Goal: Task Accomplishment & Management: Manage account settings

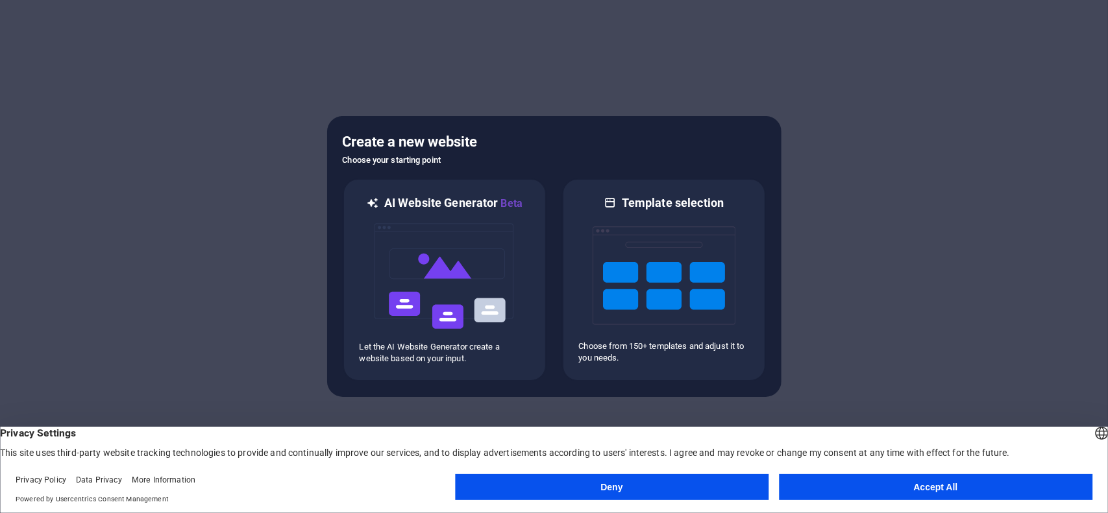
click at [937, 491] on button "Accept All" at bounding box center [935, 487] width 313 height 26
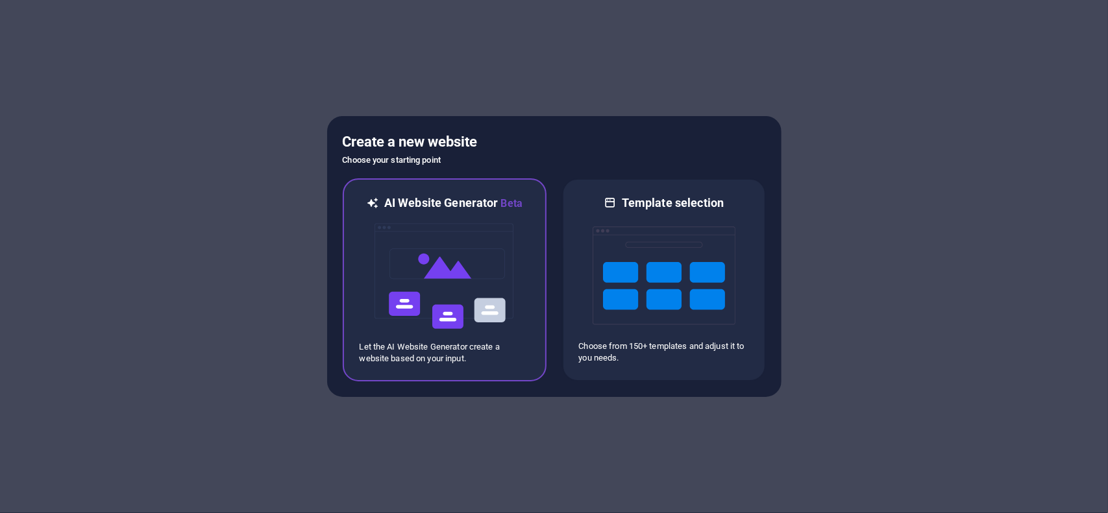
click at [435, 261] on img at bounding box center [444, 277] width 143 height 130
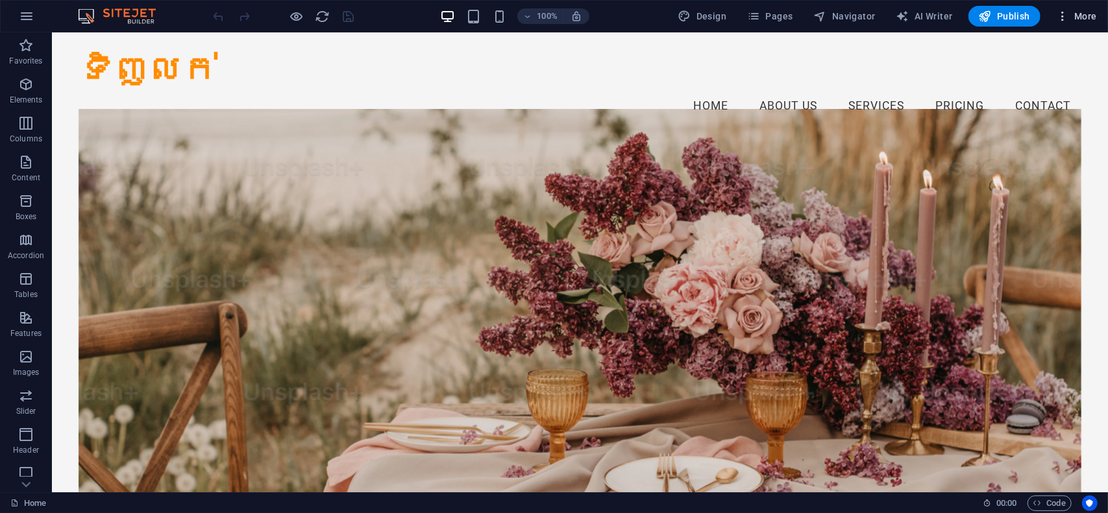
click at [1096, 11] on button "More" at bounding box center [1075, 16] width 51 height 21
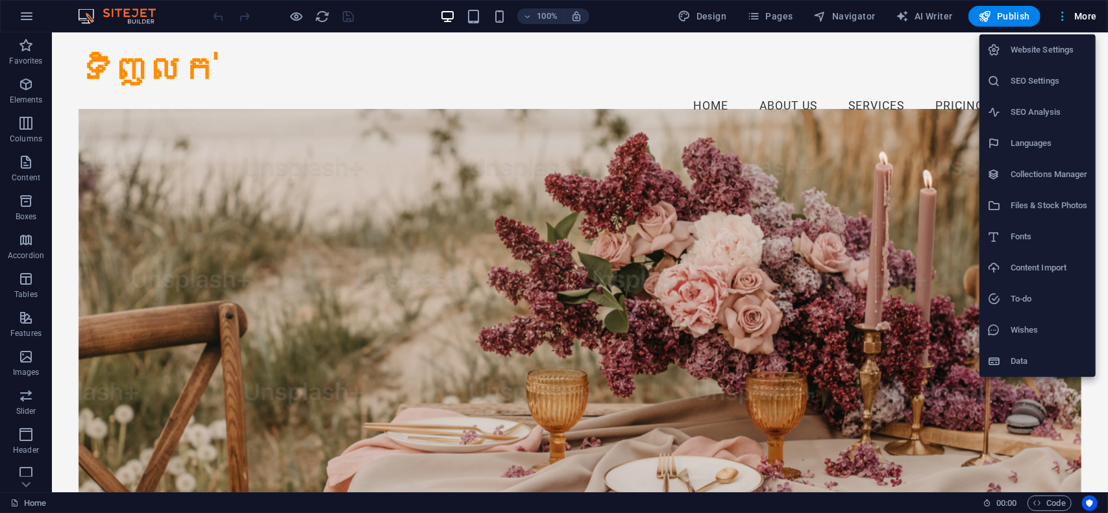
click at [1096, 11] on div at bounding box center [554, 256] width 1108 height 513
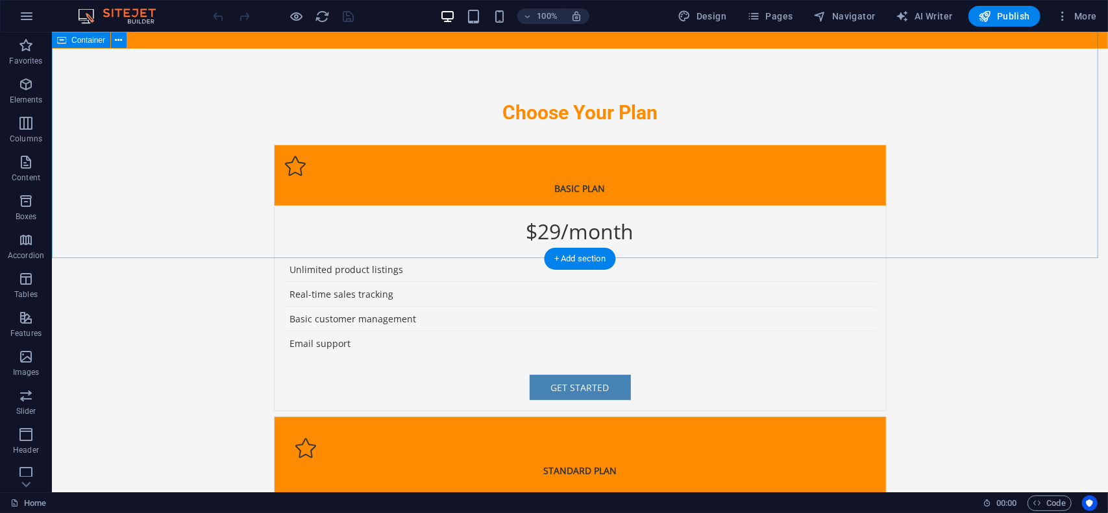
scroll to position [3697, 0]
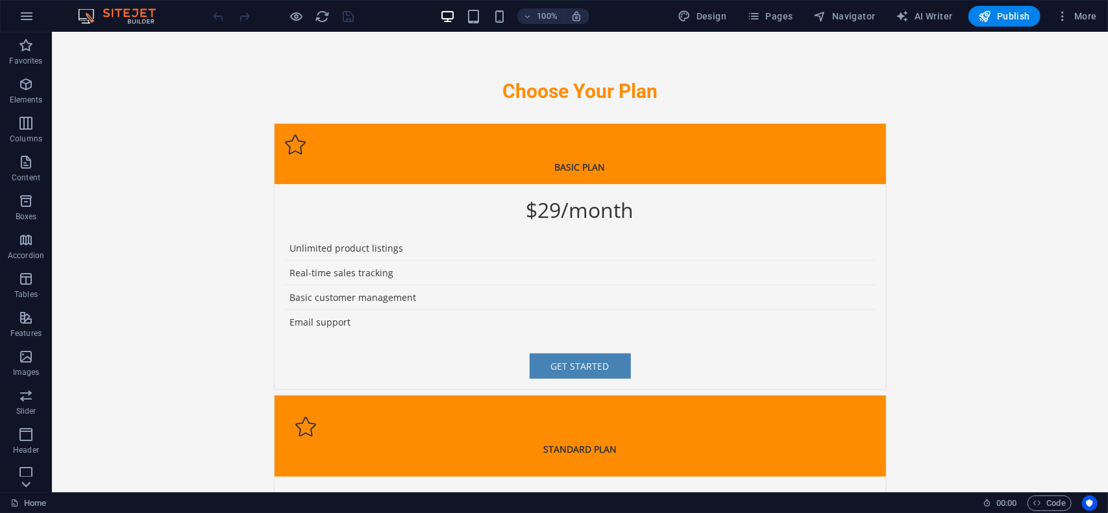
click at [25, 488] on icon at bounding box center [26, 485] width 18 height 18
click at [15, 24] on button "button" at bounding box center [26, 16] width 31 height 31
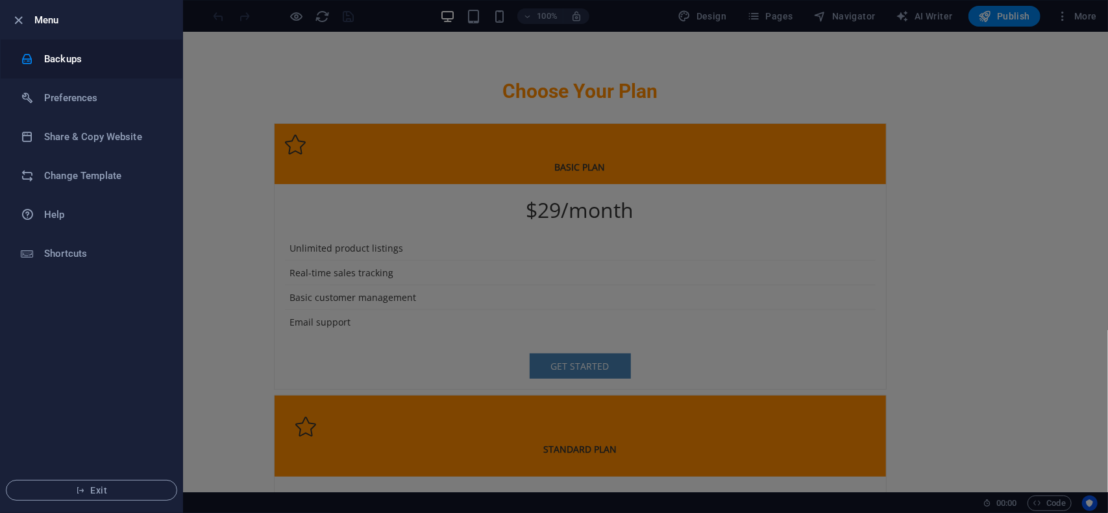
click at [55, 59] on h6 "Backups" at bounding box center [104, 59] width 120 height 16
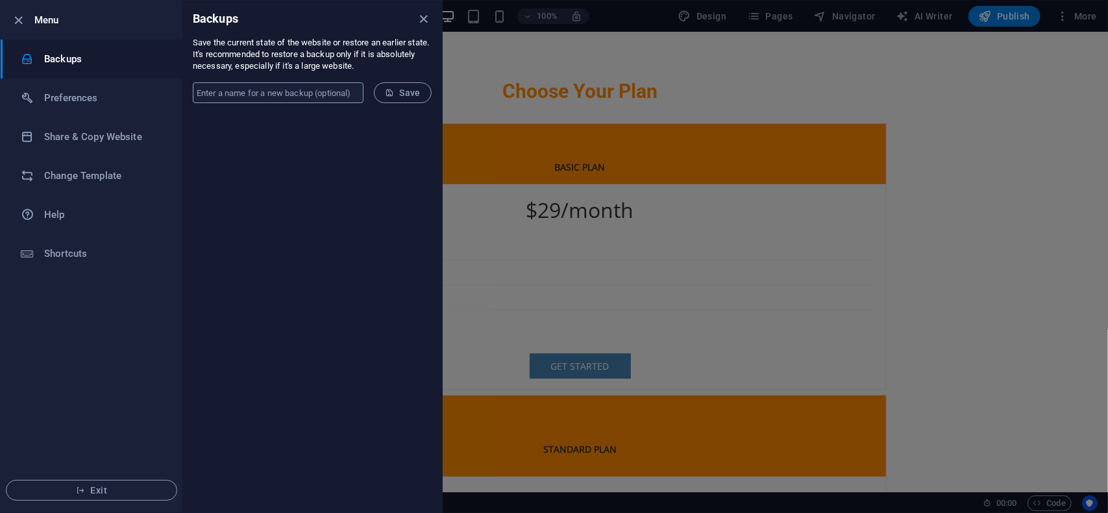
click at [241, 89] on input "text" at bounding box center [278, 92] width 171 height 21
type input "tinhlok"
click at [398, 90] on span "Save" at bounding box center [403, 93] width 36 height 10
click at [419, 19] on icon "close" at bounding box center [424, 19] width 15 height 15
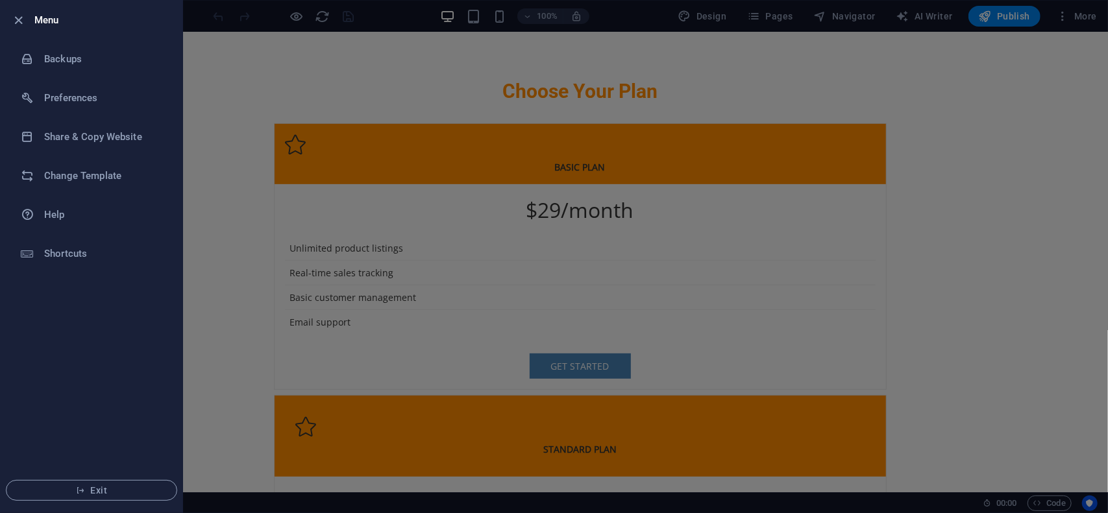
click at [1074, 14] on div at bounding box center [554, 256] width 1108 height 513
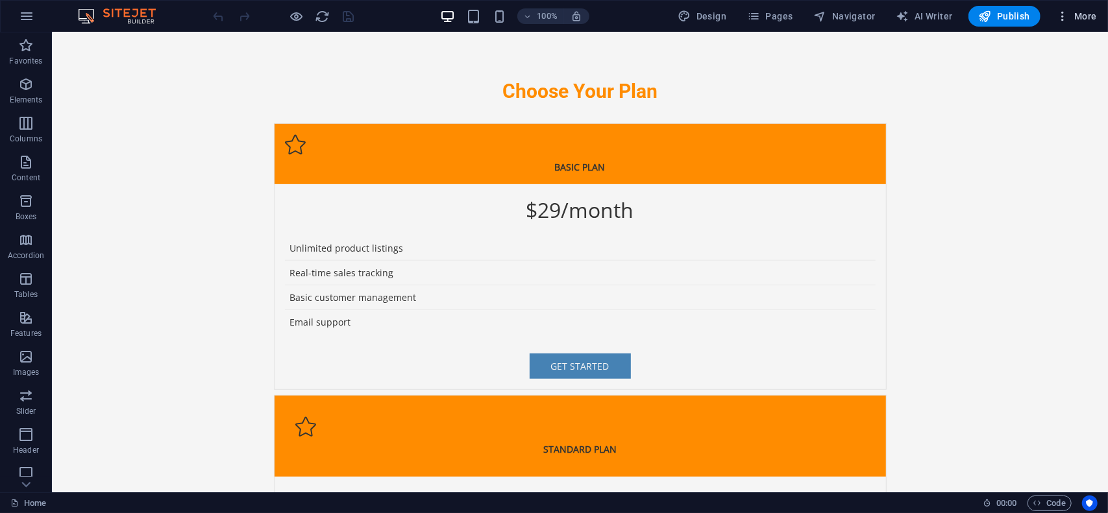
click at [1081, 11] on span "More" at bounding box center [1076, 16] width 41 height 13
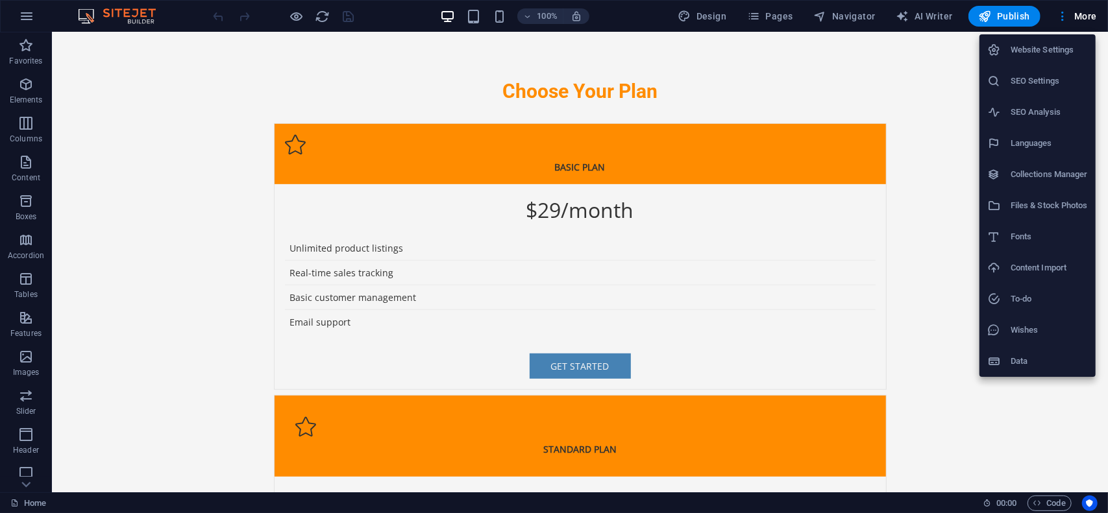
click at [930, 14] on div at bounding box center [554, 256] width 1108 height 513
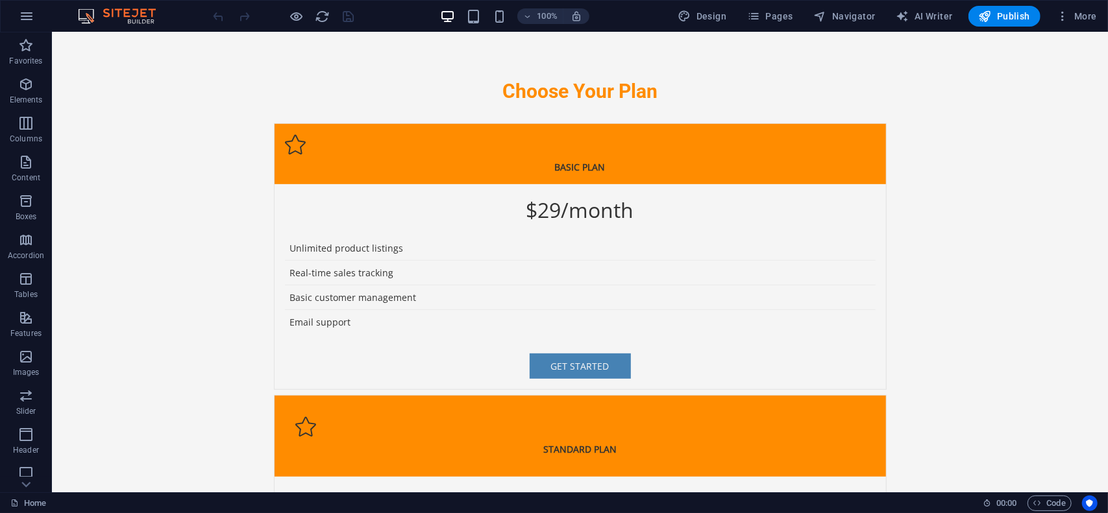
click at [930, 14] on span "AI Writer" at bounding box center [924, 16] width 56 height 13
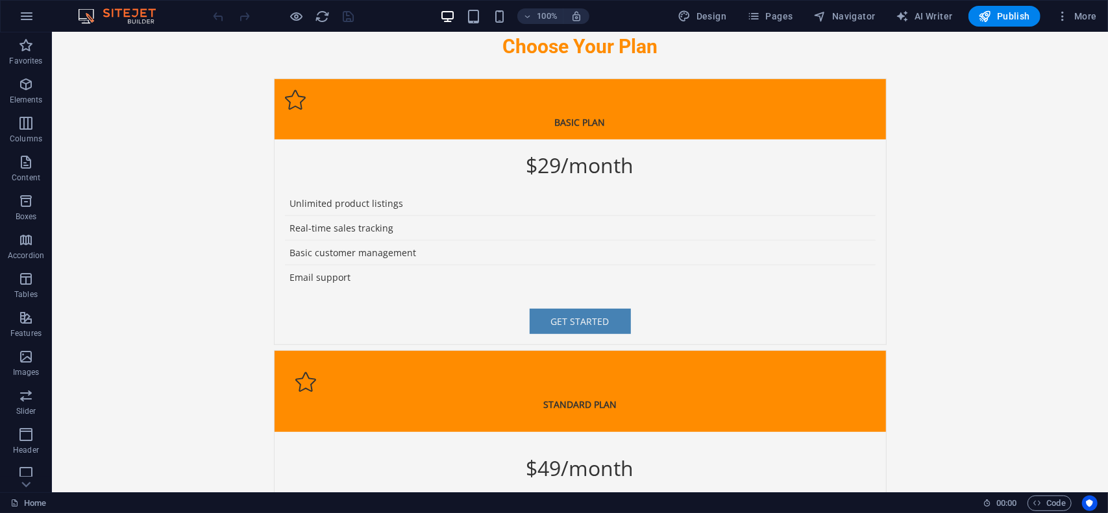
select select "English"
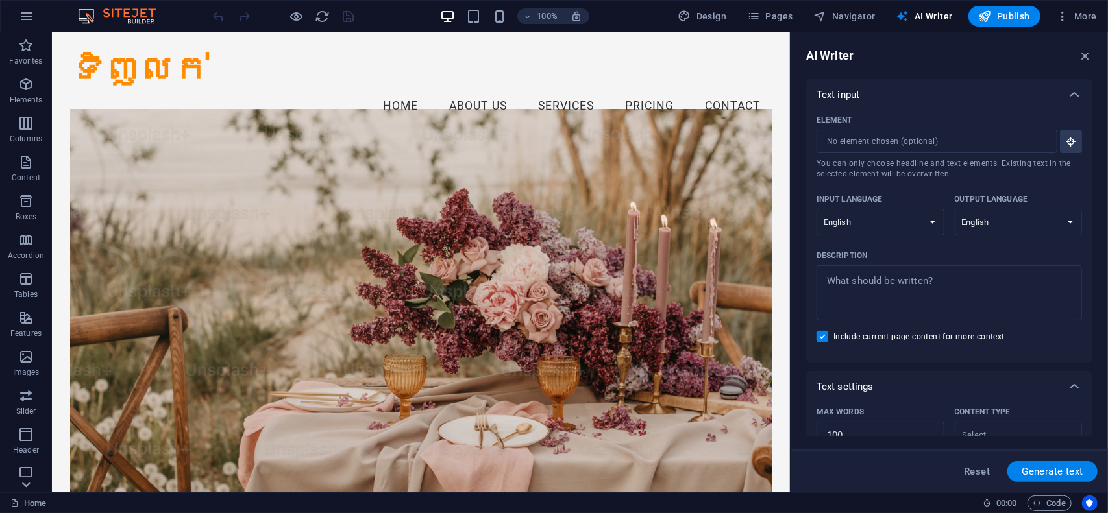
click at [22, 487] on icon at bounding box center [26, 485] width 18 height 18
click at [25, 22] on icon "button" at bounding box center [27, 16] width 16 height 16
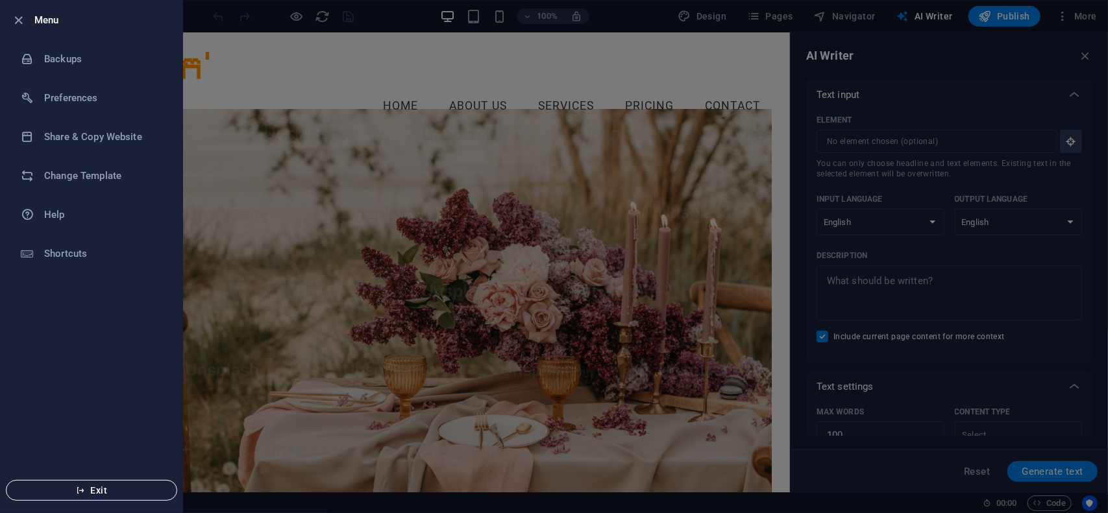
click at [106, 489] on span "Exit" at bounding box center [91, 490] width 149 height 10
